Goal: Browse casually: Explore the website without a specific task or goal

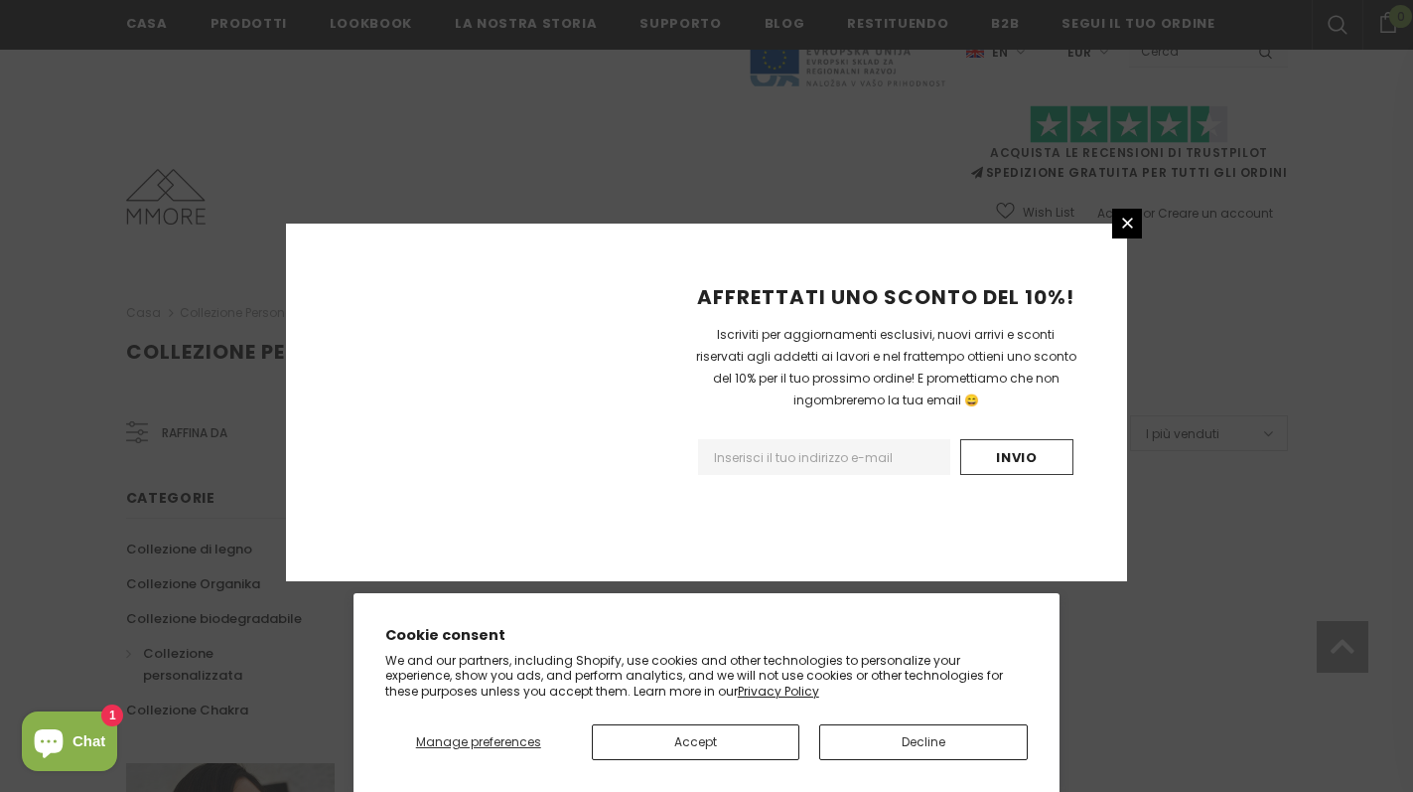
scroll to position [1244, 0]
